Goal: Task Accomplishment & Management: Complete application form

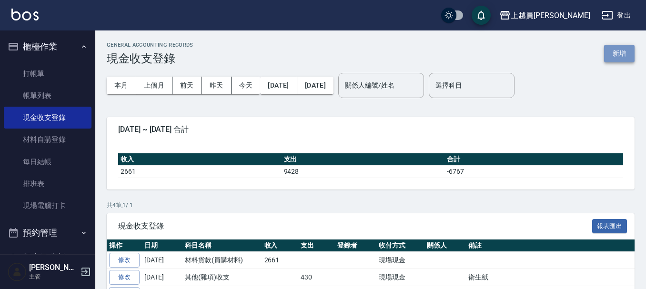
click at [611, 59] on button "新增" at bounding box center [619, 54] width 30 height 18
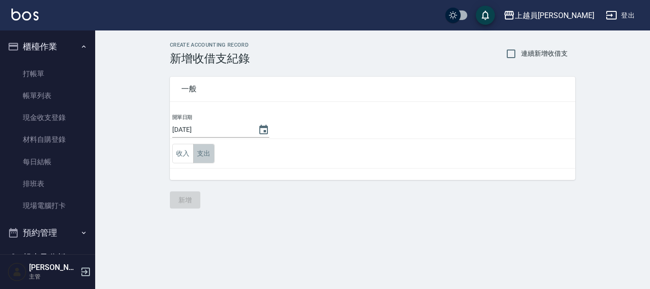
click at [208, 155] on button "支出" at bounding box center [203, 154] width 21 height 20
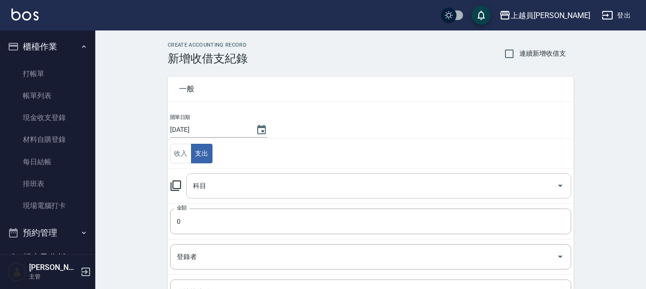
click at [209, 184] on input "科目" at bounding box center [371, 186] width 362 height 17
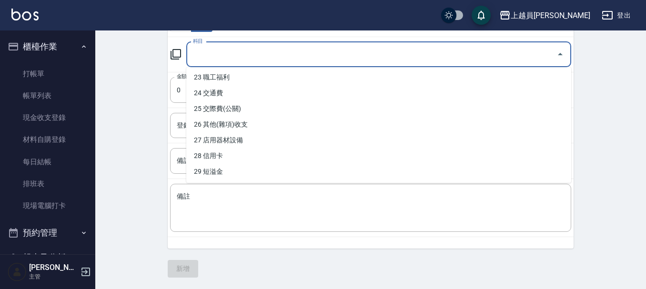
scroll to position [346, 0]
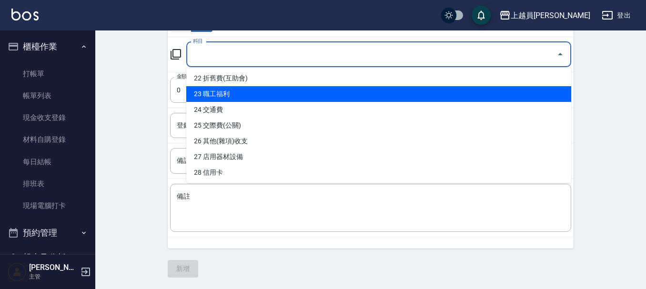
click at [247, 96] on li "23 職工福利" at bounding box center [378, 94] width 385 height 16
type input "23 職工福利"
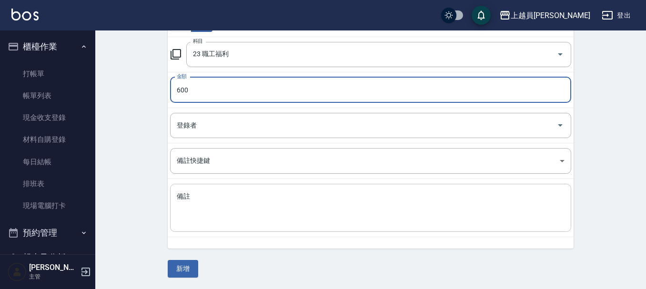
type input "600"
click at [269, 211] on textarea "備註" at bounding box center [371, 208] width 388 height 32
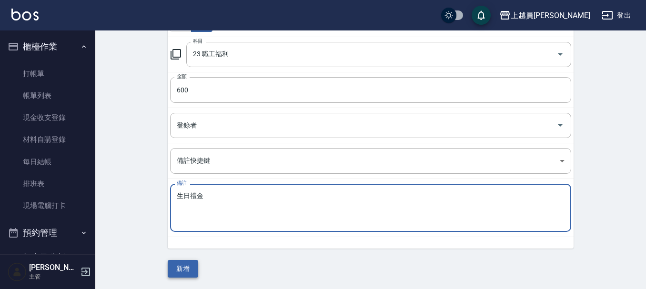
type textarea "生日禮金"
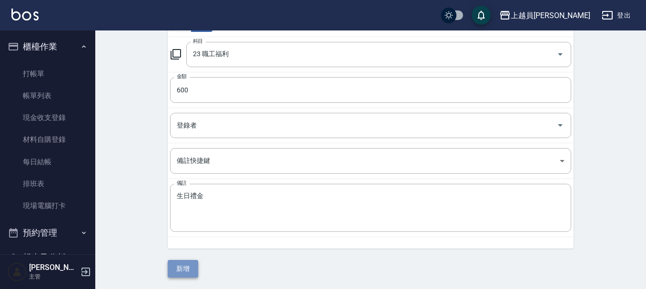
click at [182, 269] on button "新增" at bounding box center [183, 269] width 30 height 18
